Goal: Task Accomplishment & Management: Manage account settings

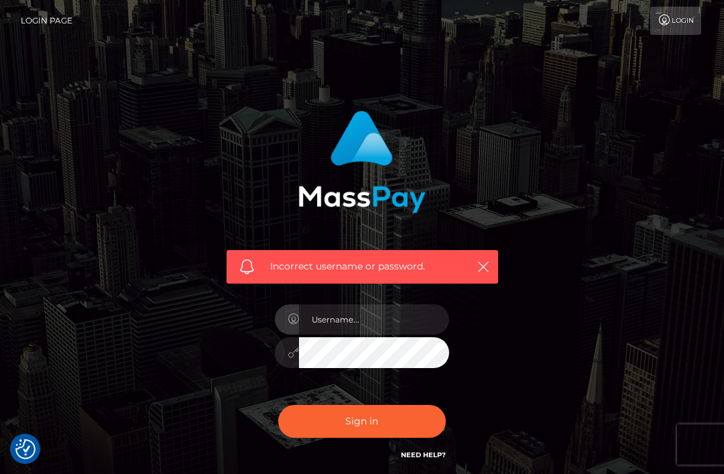
scroll to position [219, 0]
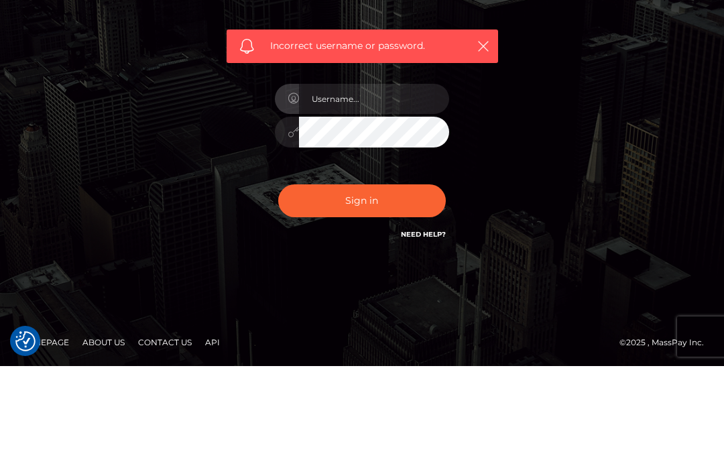
click at [573, 117] on div "Incorrect username or password." at bounding box center [361, 180] width 643 height 385
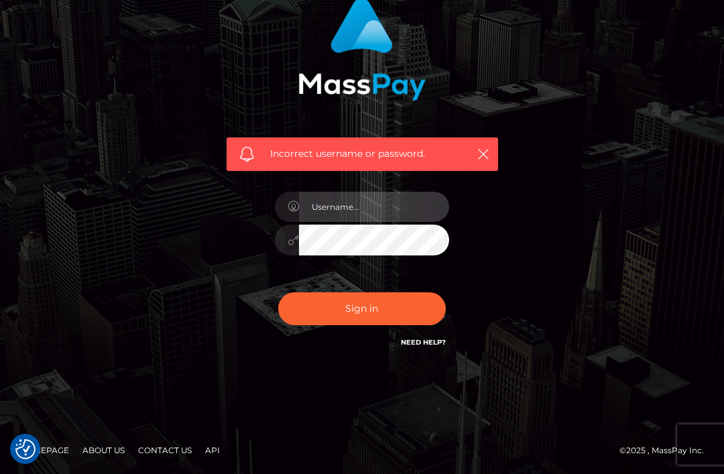
click at [387, 208] on input "text" at bounding box center [374, 207] width 150 height 30
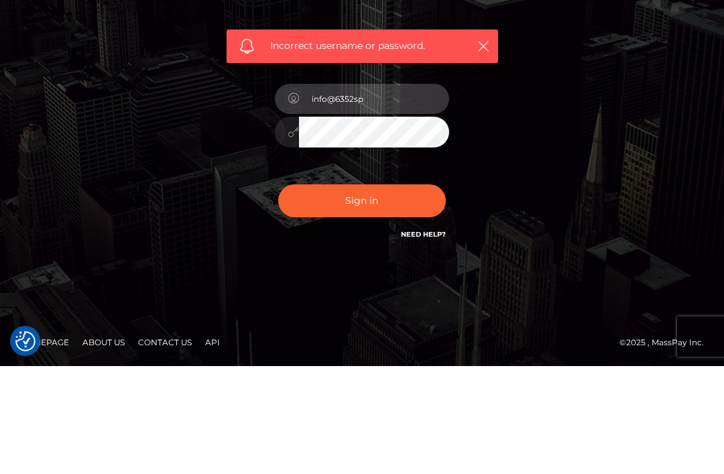
type input "info@6352spa"
type input "[EMAIL_ADDRESS][DOMAIN_NAME]"
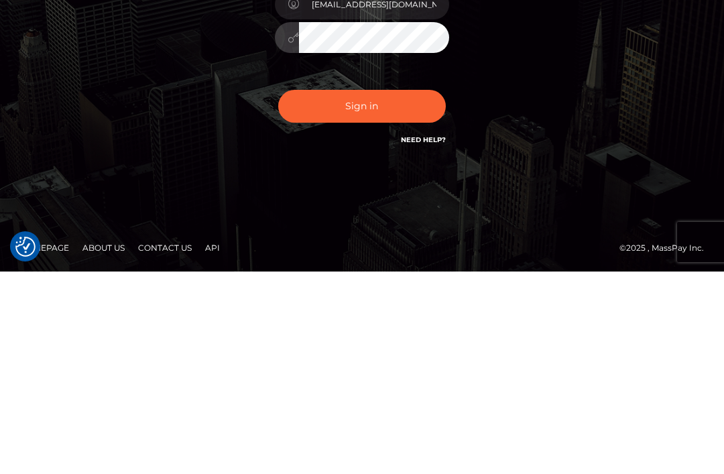
click at [374, 292] on button "Sign in" at bounding box center [362, 308] width 168 height 33
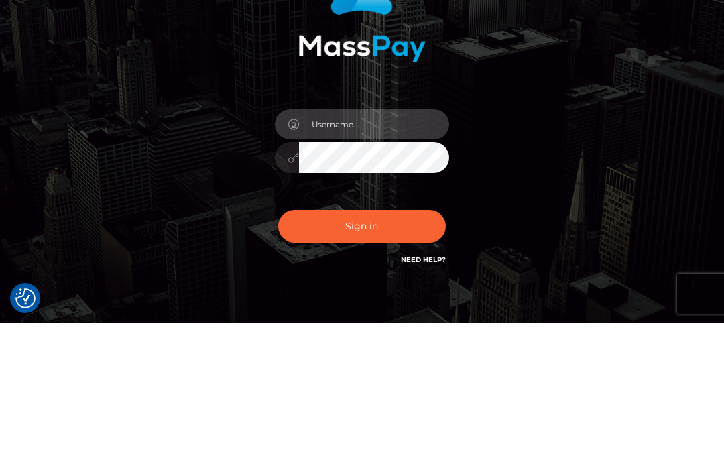
scroll to position [151, 0]
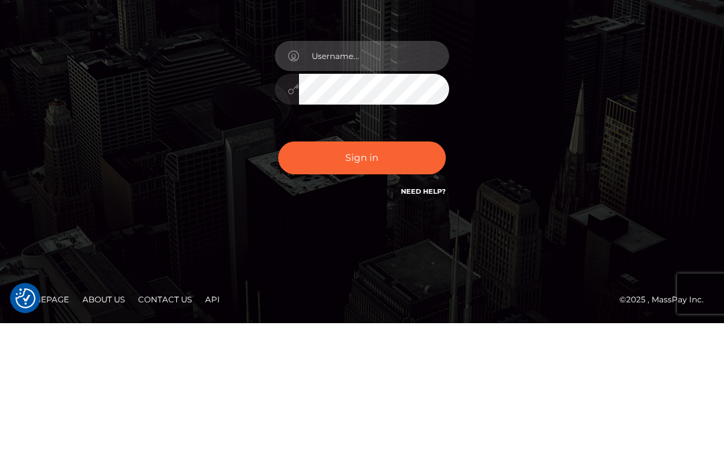
click at [391, 192] on input "text" at bounding box center [374, 207] width 150 height 30
type input "[EMAIL_ADDRESS][DOMAIN_NAME]"
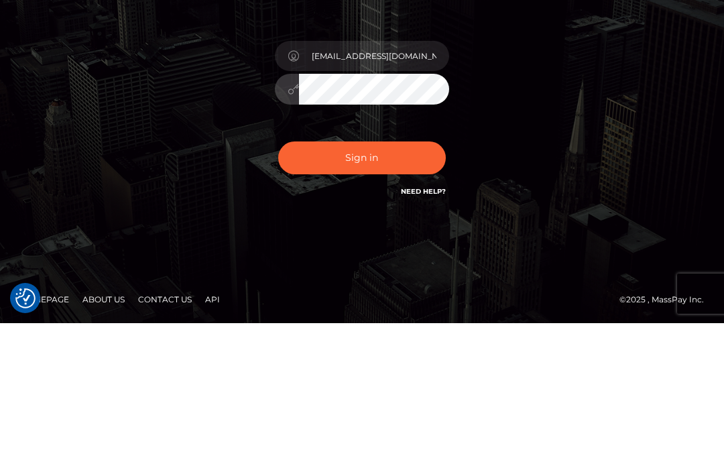
click at [361, 292] on button "Sign in" at bounding box center [362, 308] width 168 height 33
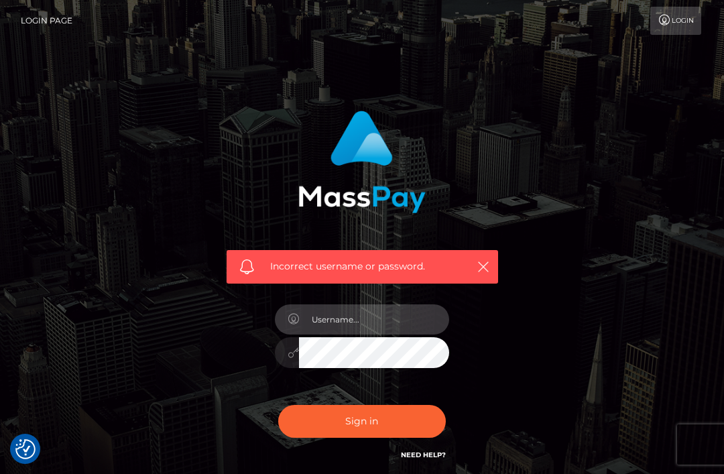
scroll to position [7, 0]
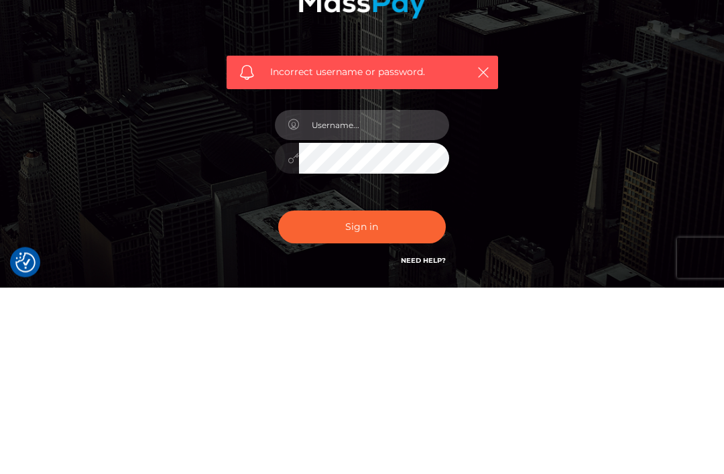
click at [406, 297] on input "text" at bounding box center [374, 312] width 150 height 30
type input "info@6352.com"
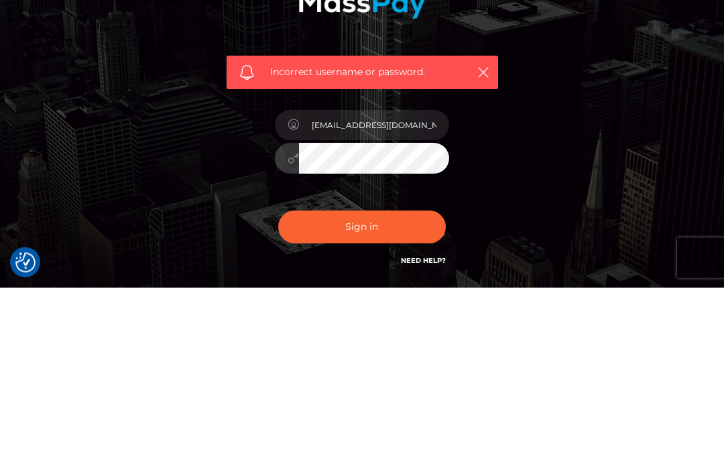
click at [361, 397] on button "Sign in" at bounding box center [362, 413] width 168 height 33
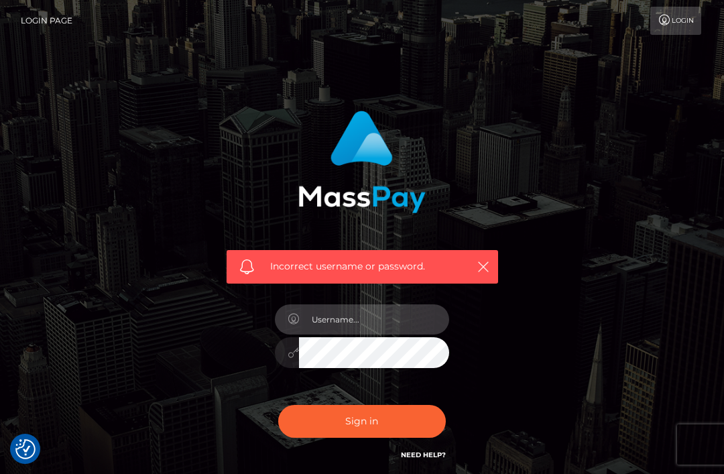
scroll to position [7, 0]
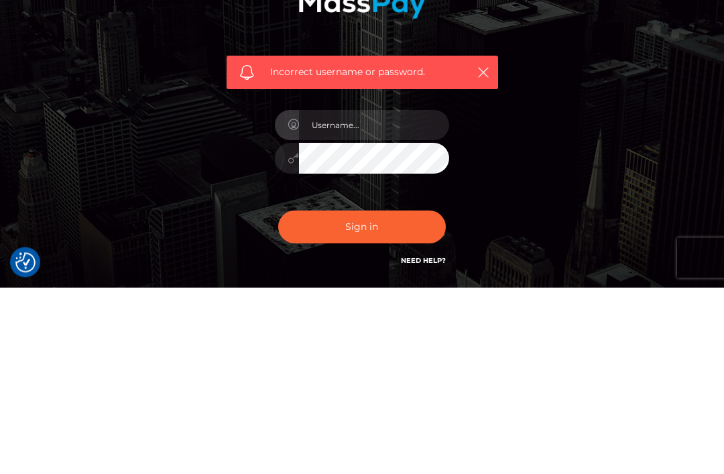
click at [536, 245] on div "Incorrect username or password." at bounding box center [361, 285] width 643 height 385
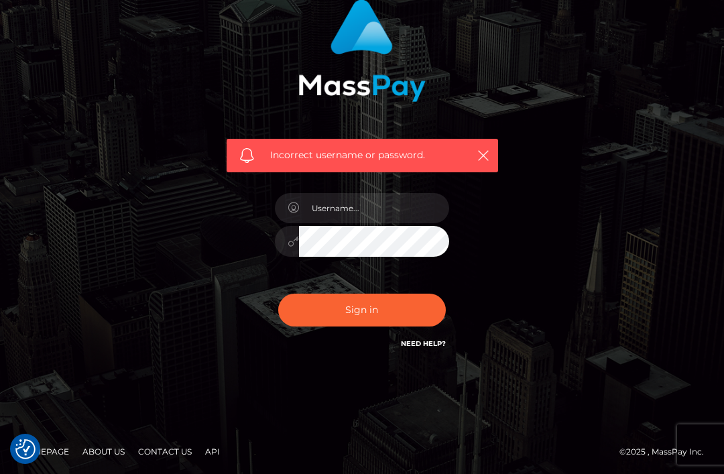
click at [486, 149] on icon "button" at bounding box center [483, 155] width 13 height 13
click at [484, 151] on icon "button" at bounding box center [483, 155] width 13 height 13
click at [475, 153] on button "button" at bounding box center [483, 155] width 17 height 17
click at [475, 159] on button "button" at bounding box center [483, 155] width 17 height 17
click at [475, 160] on button "button" at bounding box center [483, 155] width 17 height 17
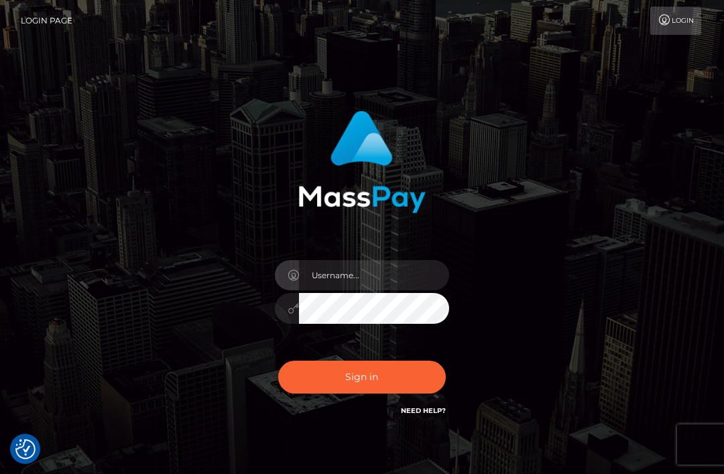
scroll to position [17, 0]
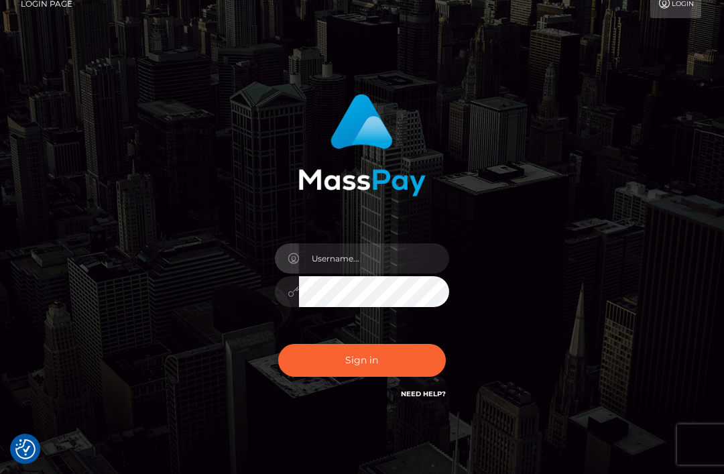
click at [557, 239] on div "Sign in" at bounding box center [361, 254] width 643 height 341
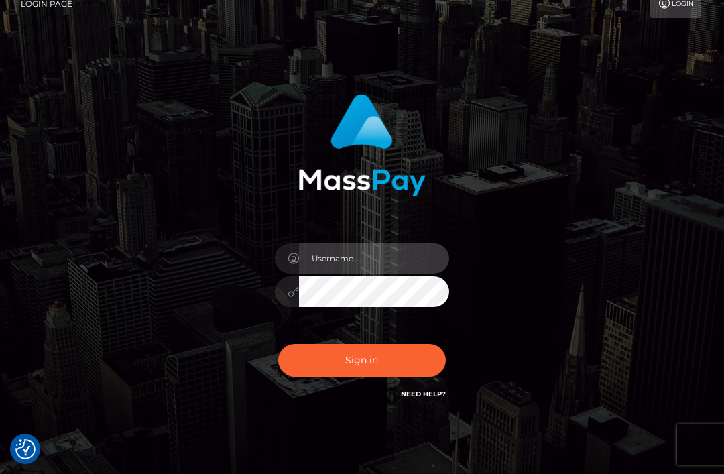
click at [383, 261] on input "text" at bounding box center [374, 258] width 150 height 30
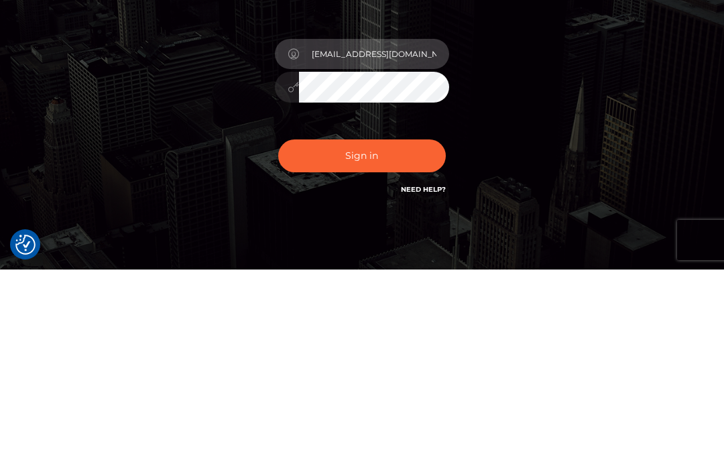
type input "[EMAIL_ADDRESS][DOMAIN_NAME]"
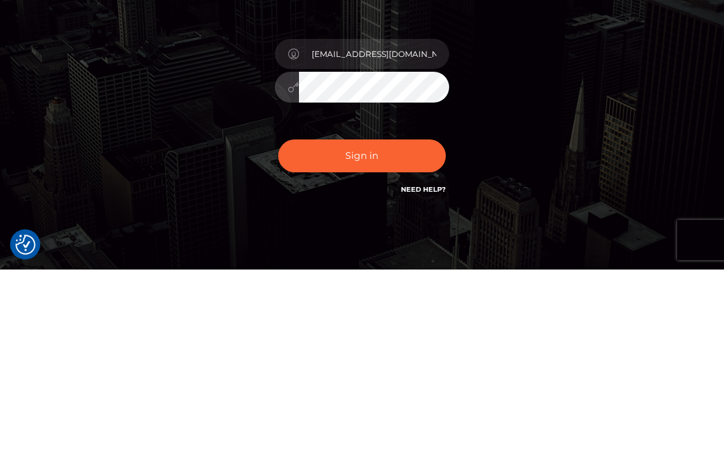
click at [380, 344] on button "Sign in" at bounding box center [362, 360] width 168 height 33
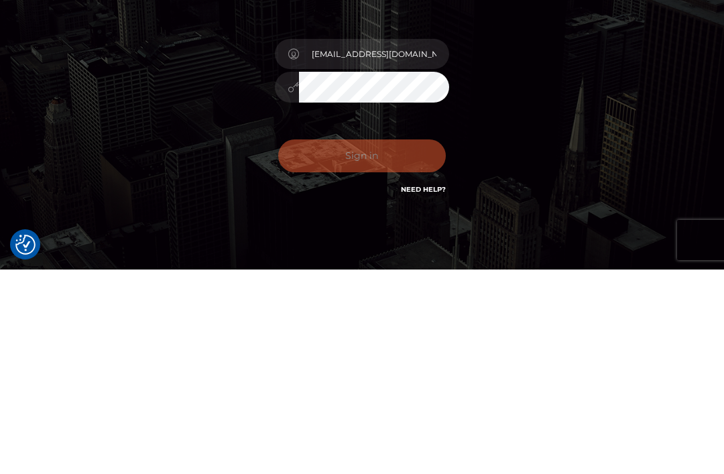
scroll to position [67, 0]
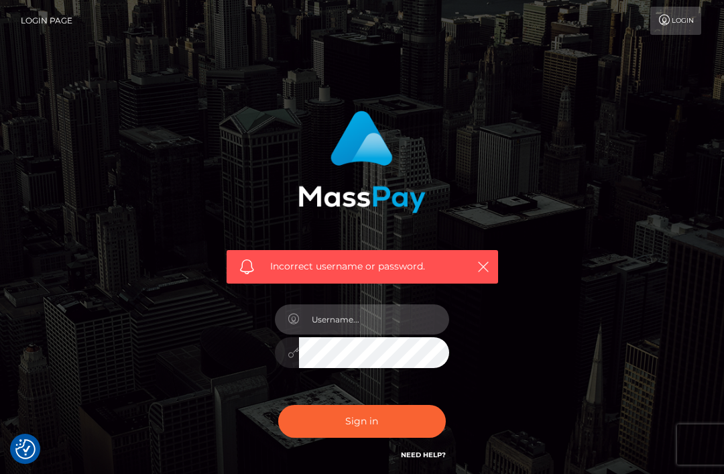
scroll to position [7, 0]
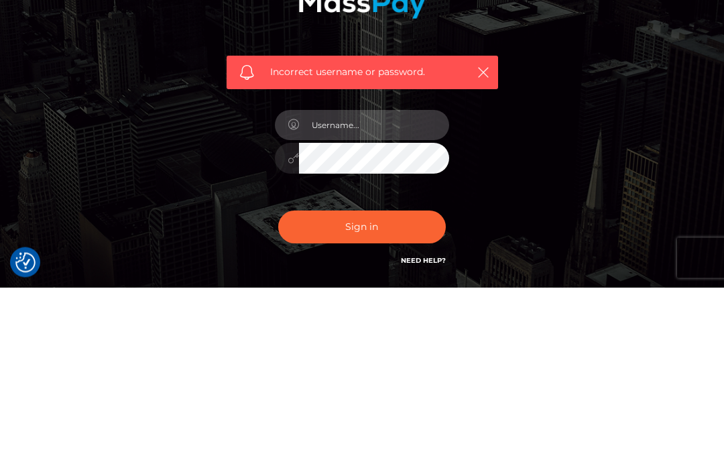
click at [401, 297] on input "text" at bounding box center [374, 312] width 150 height 30
type input "[EMAIL_ADDRESS][DOMAIN_NAME]"
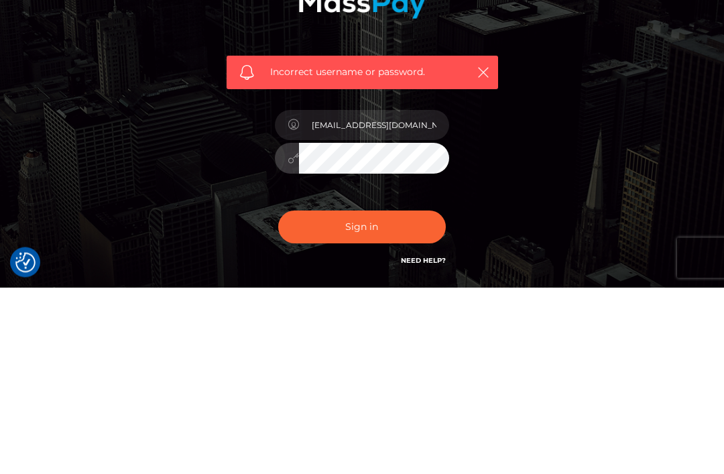
click at [361, 397] on button "Sign in" at bounding box center [362, 413] width 168 height 33
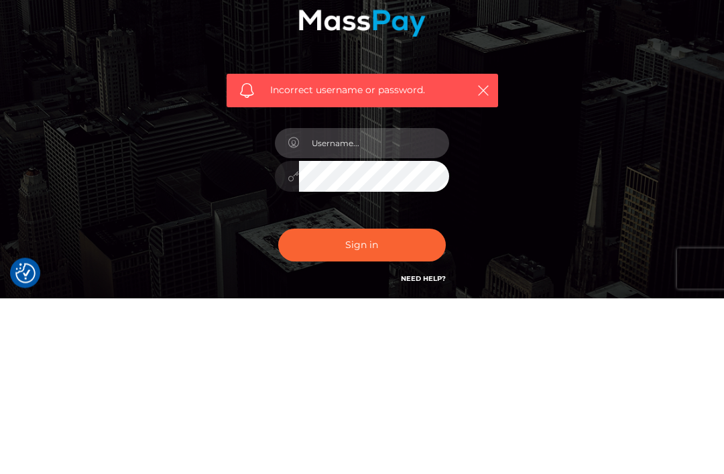
click at [396, 304] on input "text" at bounding box center [374, 319] width 150 height 30
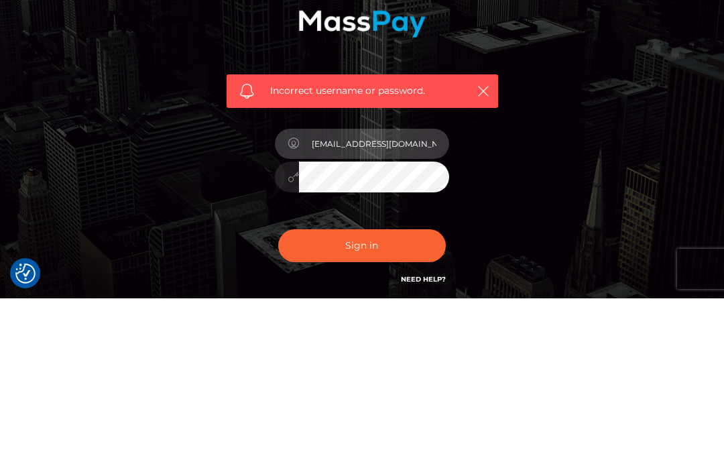
type input "[EMAIL_ADDRESS][DOMAIN_NAME]"
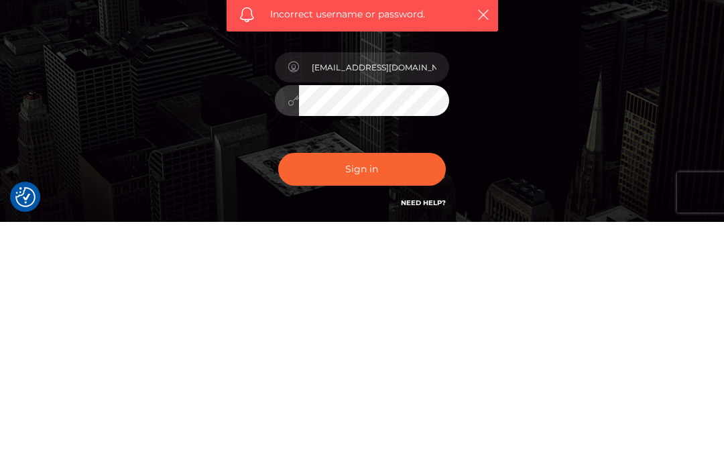
click at [392, 405] on button "Sign in" at bounding box center [362, 421] width 168 height 33
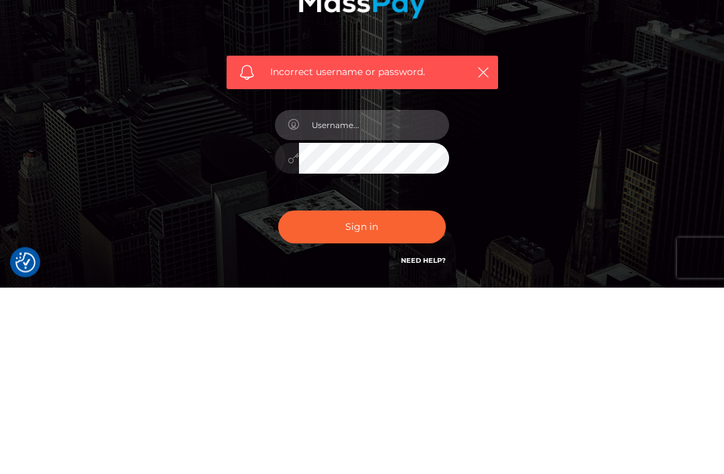
scroll to position [111, 0]
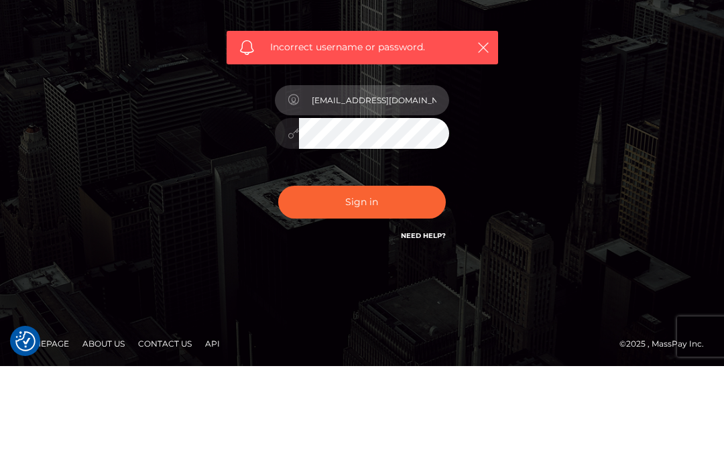
type input "[EMAIL_ADDRESS][DOMAIN_NAME]"
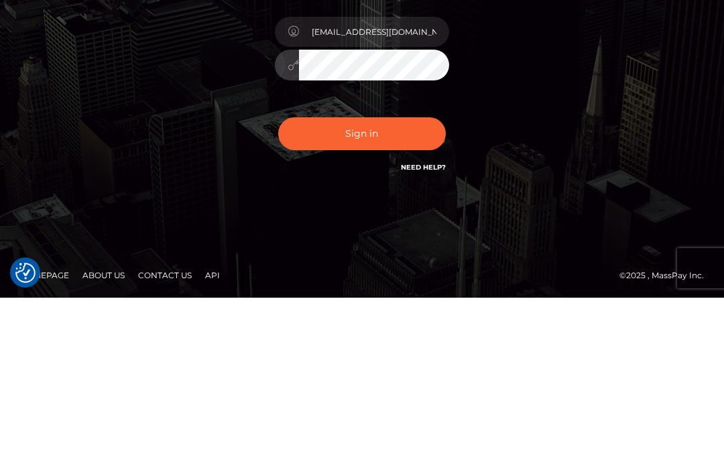
click at [365, 294] on button "Sign in" at bounding box center [362, 310] width 168 height 33
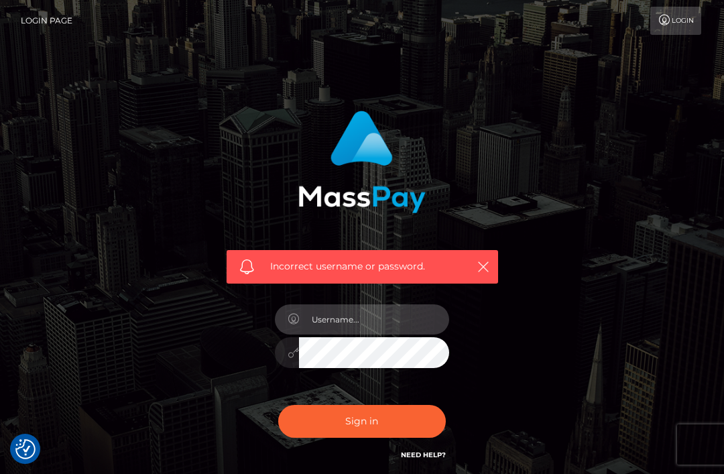
scroll to position [7, 0]
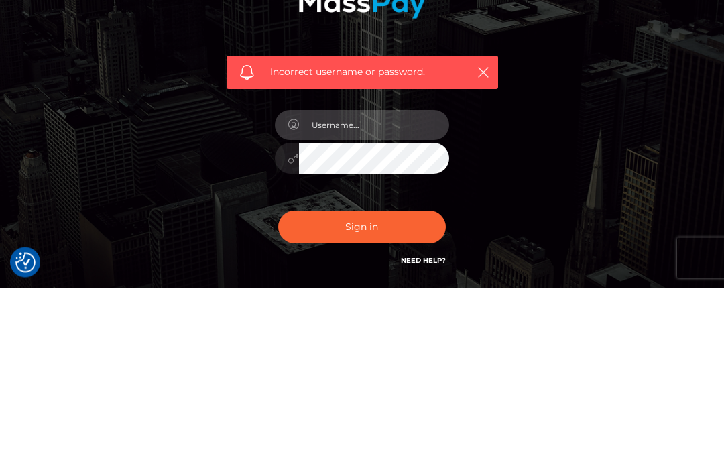
type input "info@6352spa.com"
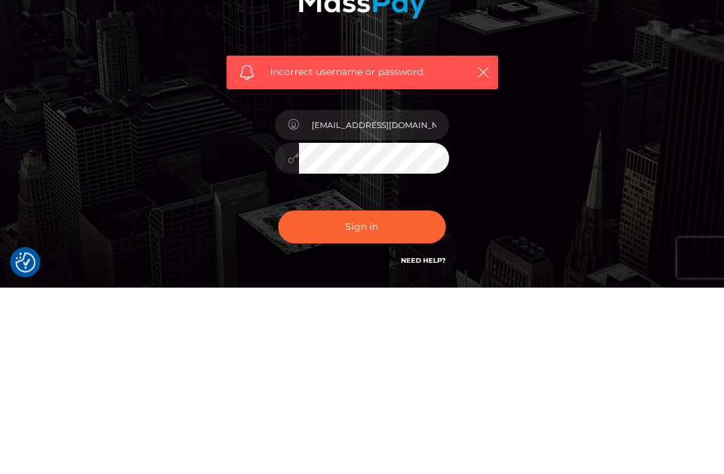
scroll to position [111, 0]
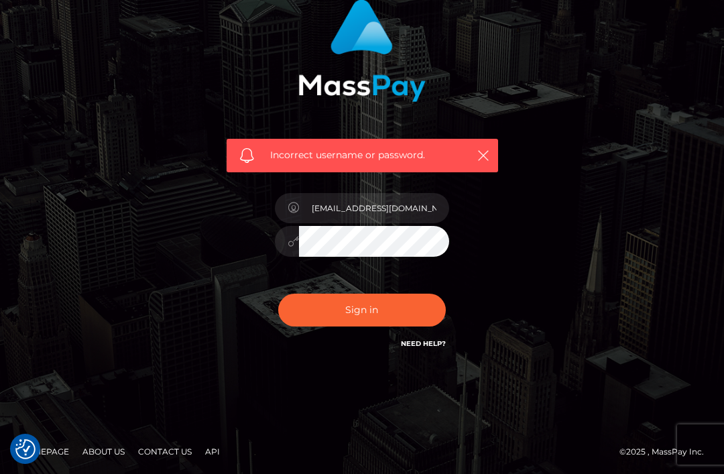
click at [366, 312] on button "Sign in" at bounding box center [362, 310] width 168 height 33
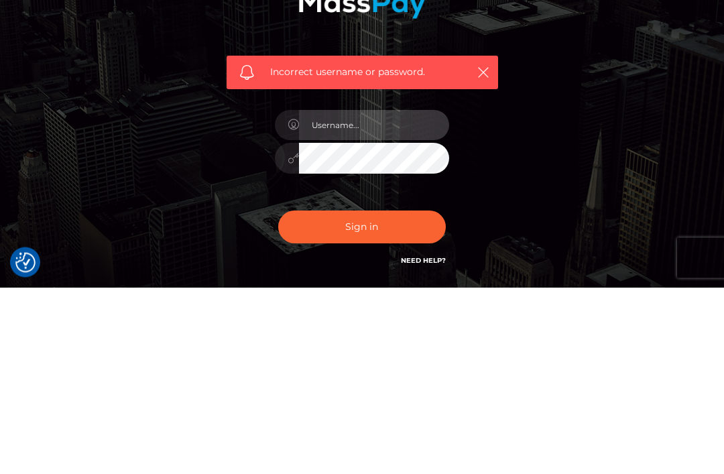
scroll to position [111, 0]
